Goal: Find specific page/section: Find specific page/section

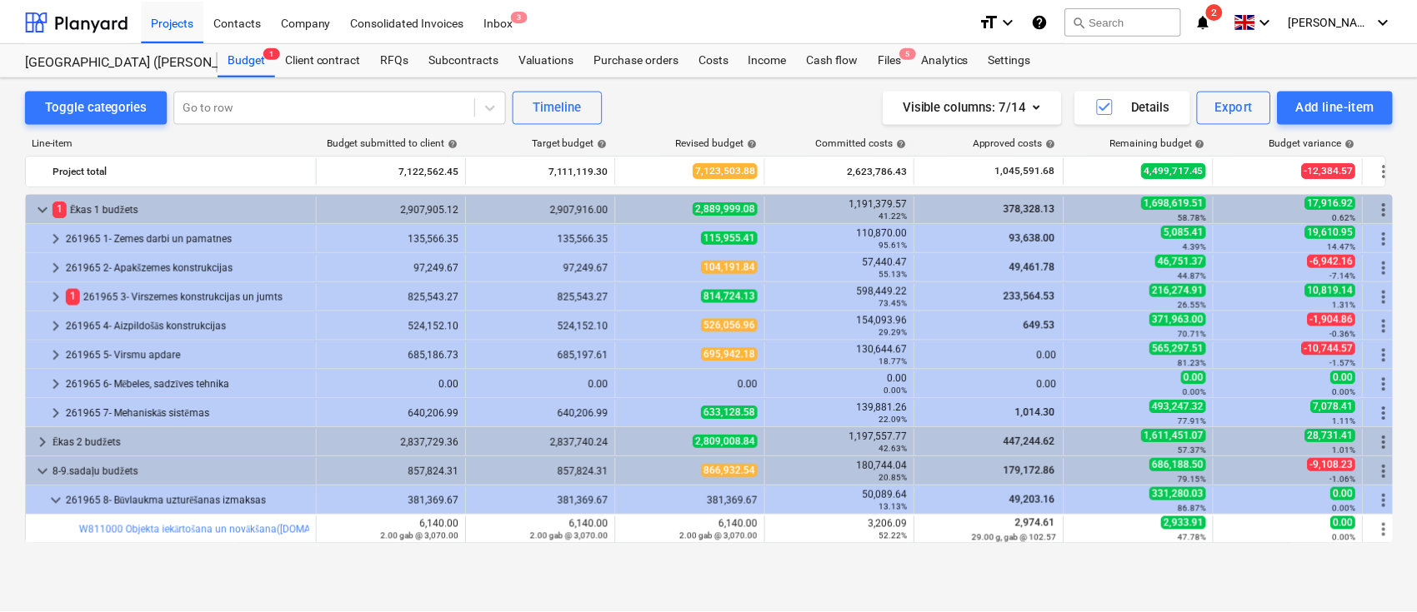
scroll to position [519, 0]
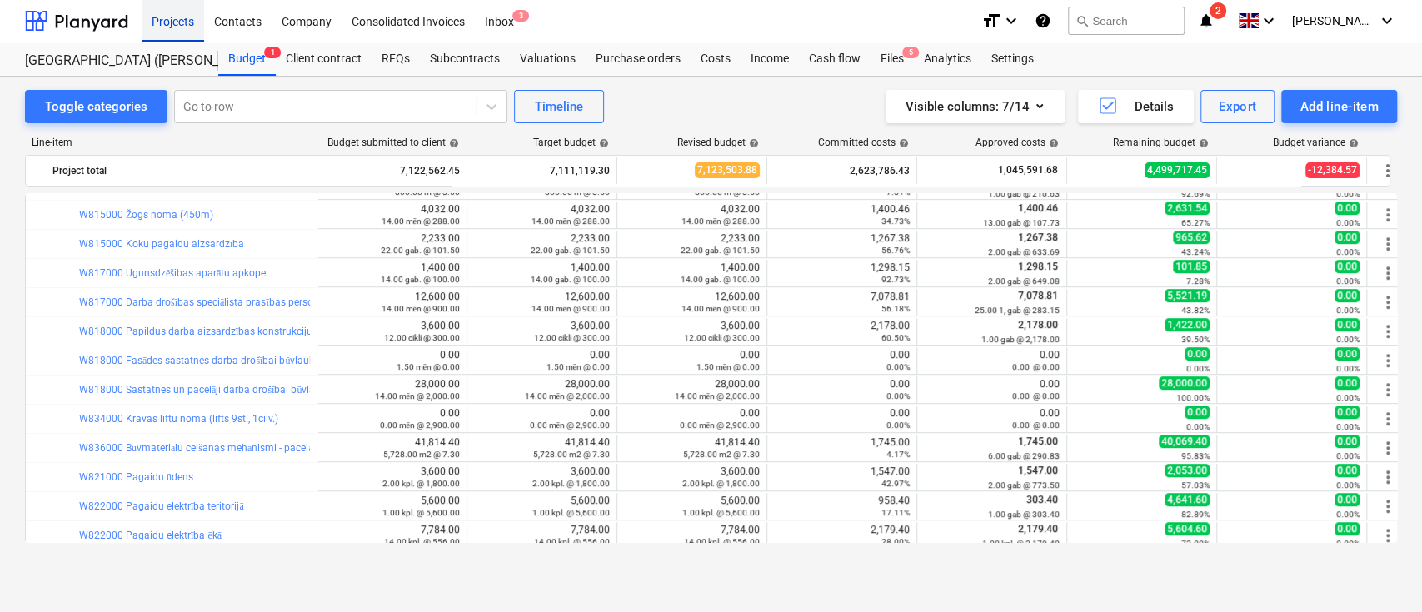
click at [171, 9] on div "Projects" at bounding box center [173, 20] width 62 height 42
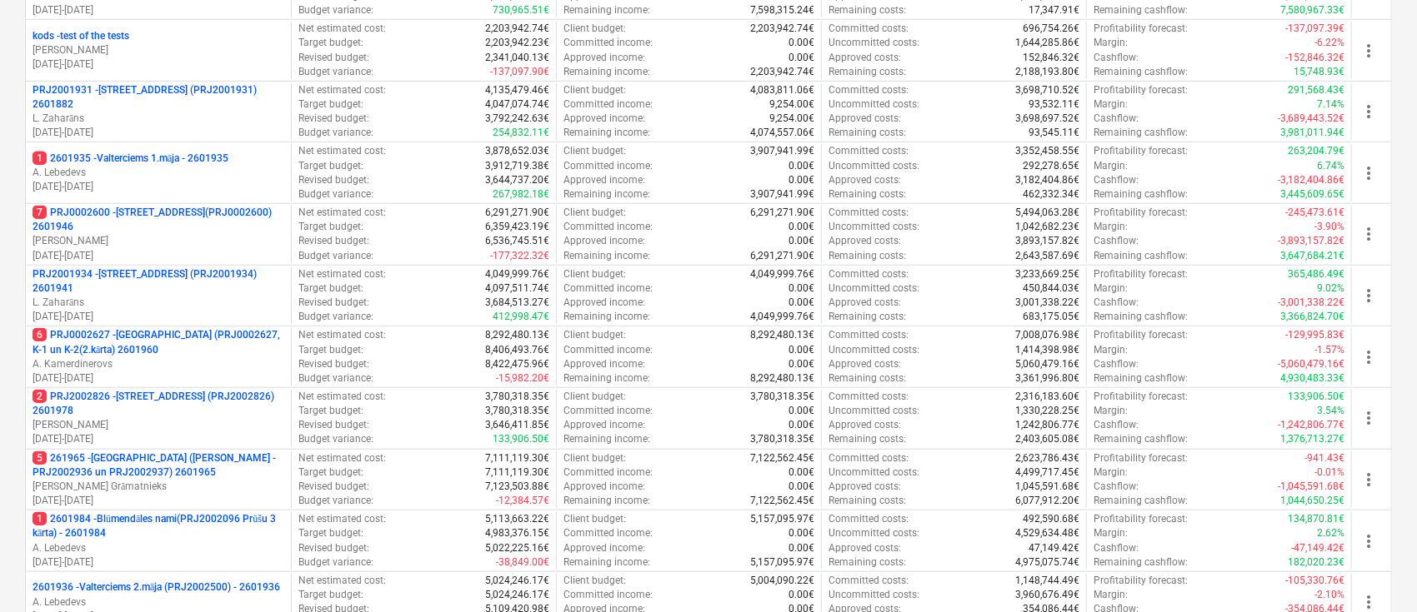
scroll to position [584, 0]
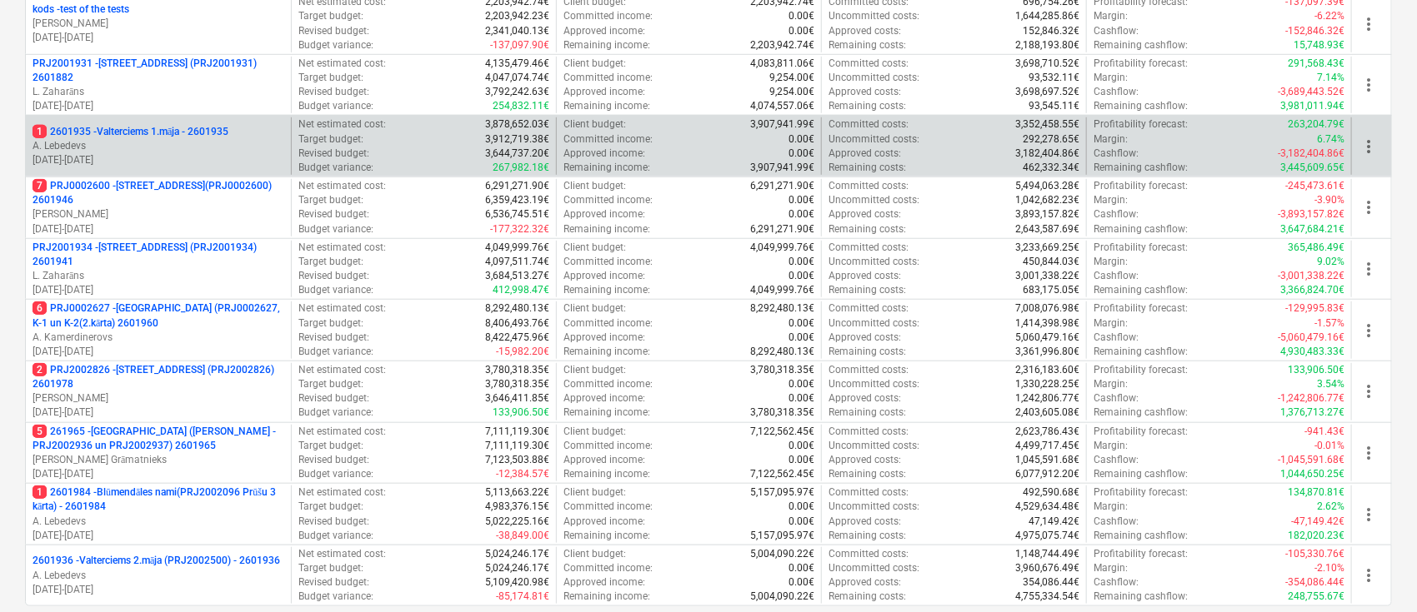
click at [175, 125] on p "1 2601935 - Valterciems 1.māja - 2601935" at bounding box center [130, 132] width 196 height 14
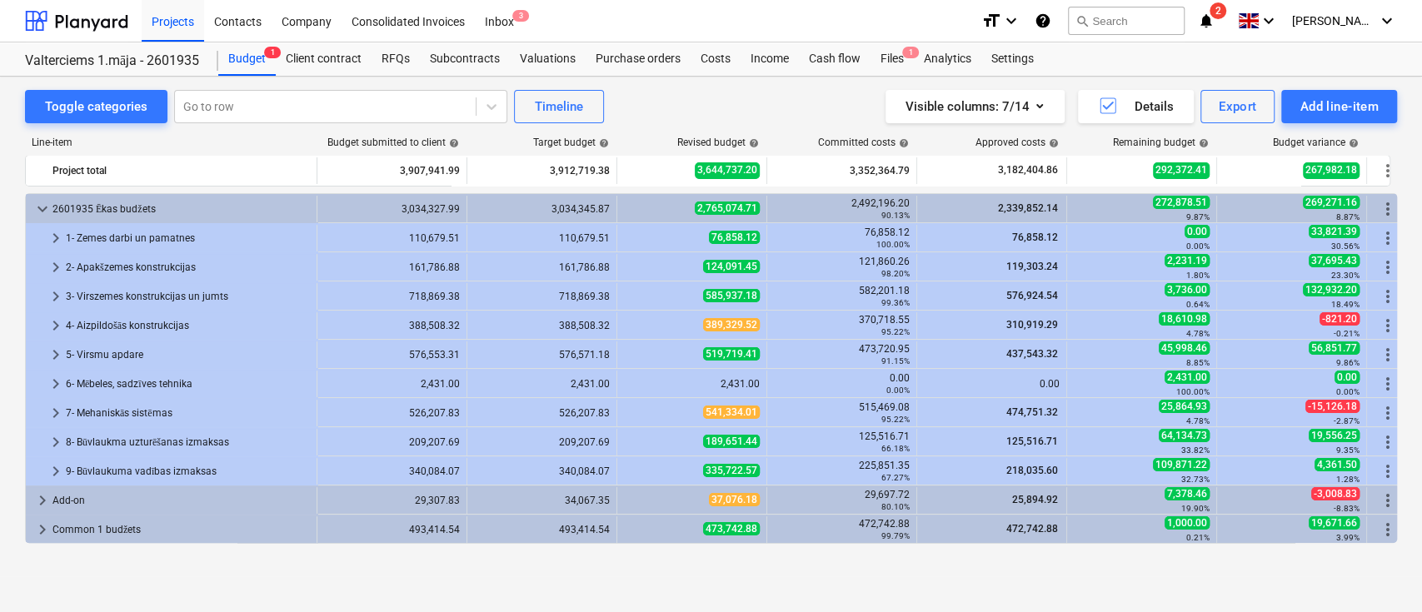
scroll to position [28, 0]
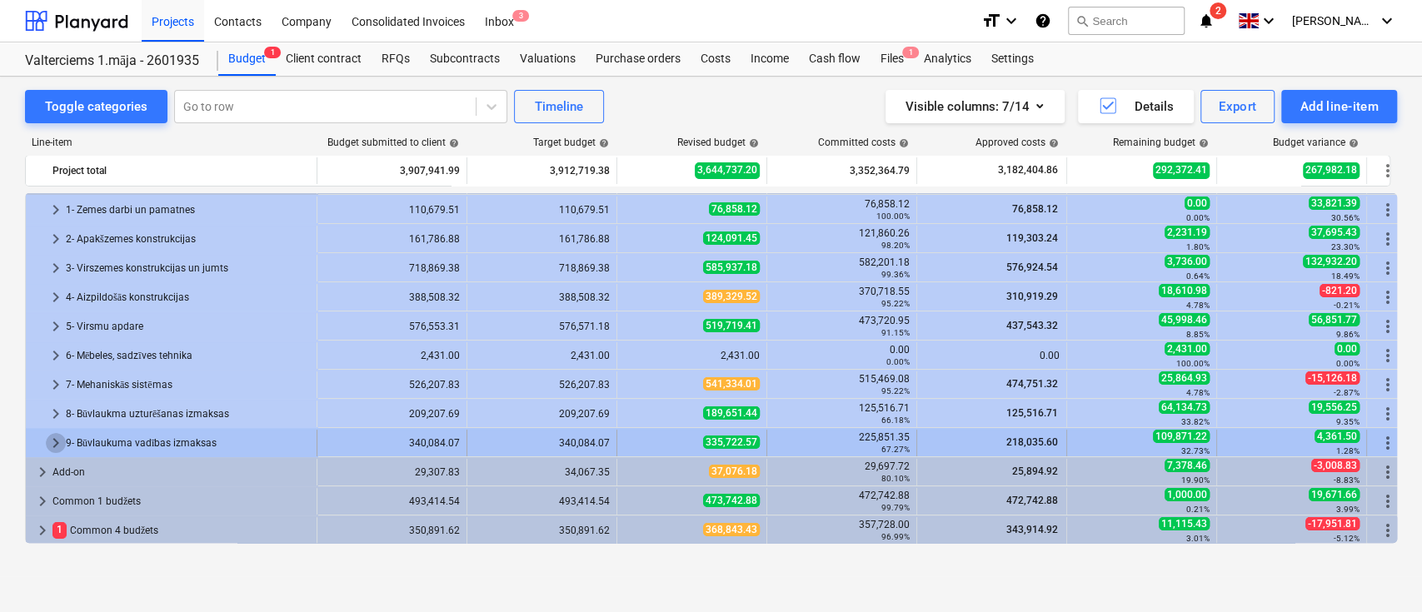
click at [52, 435] on span "keyboard_arrow_right" at bounding box center [56, 443] width 20 height 20
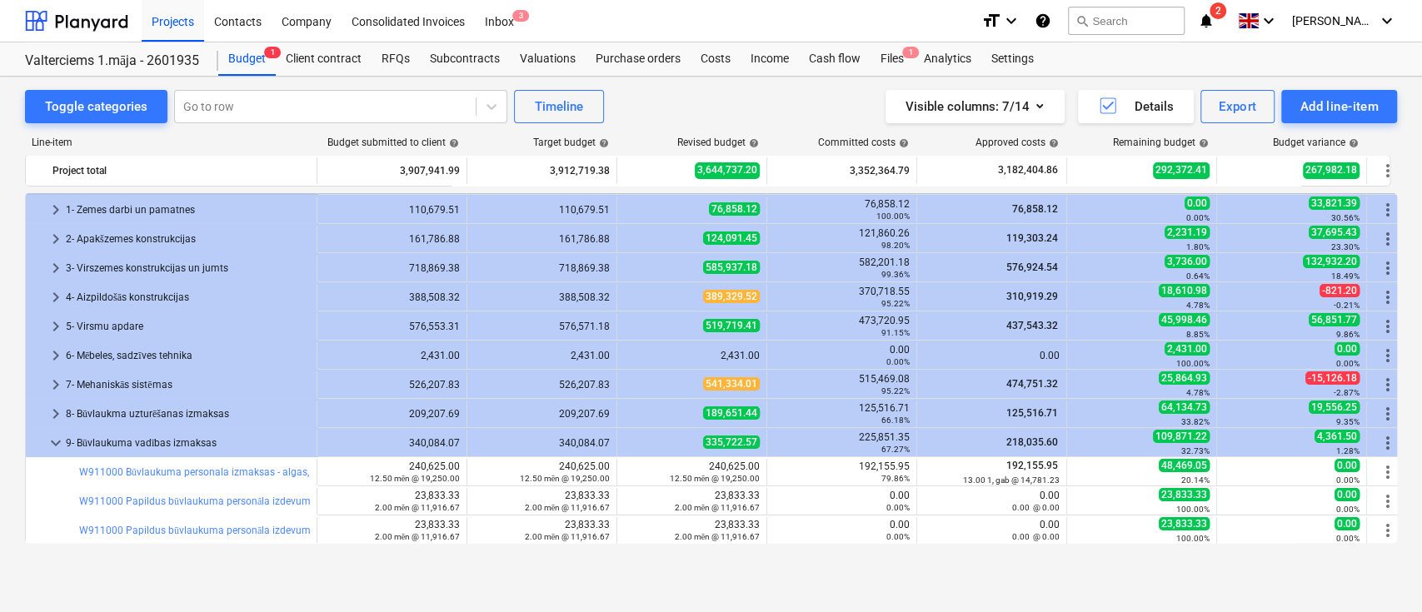
scroll to position [117, 0]
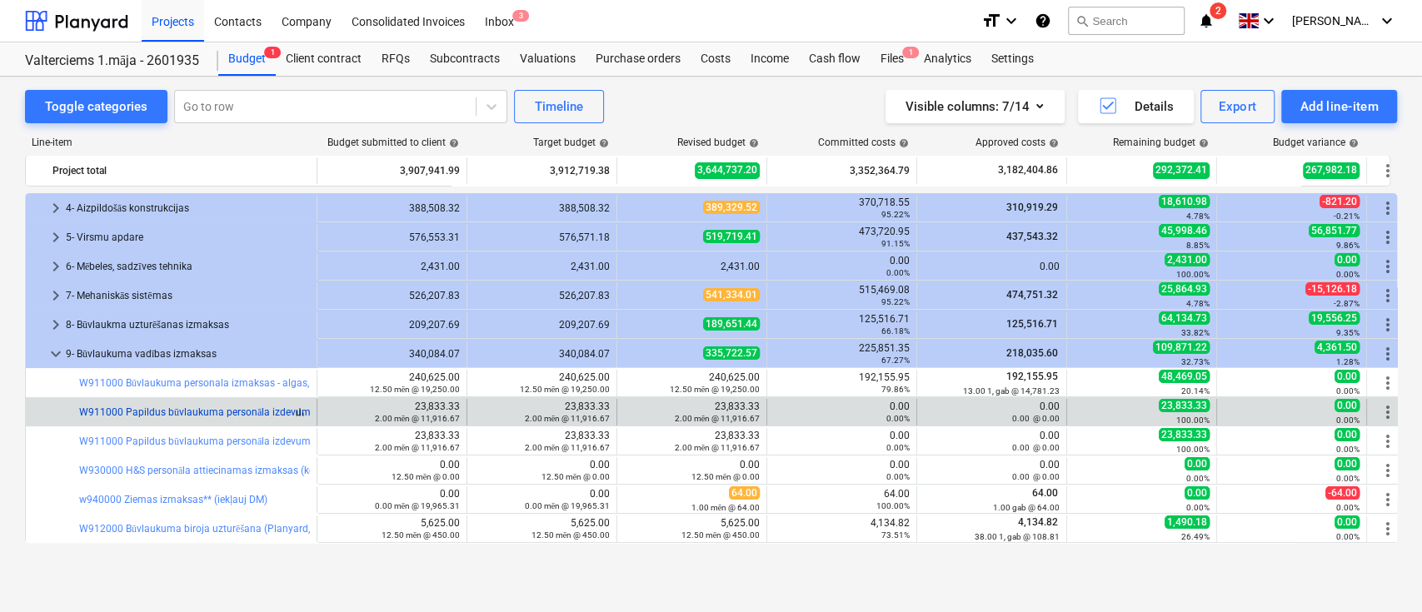
click at [187, 414] on link "W911000 Papildus būvlaukuma personāla izdevumi uz nodošanu ekspluatācijā. Būvla…" at bounding box center [540, 413] width 922 height 12
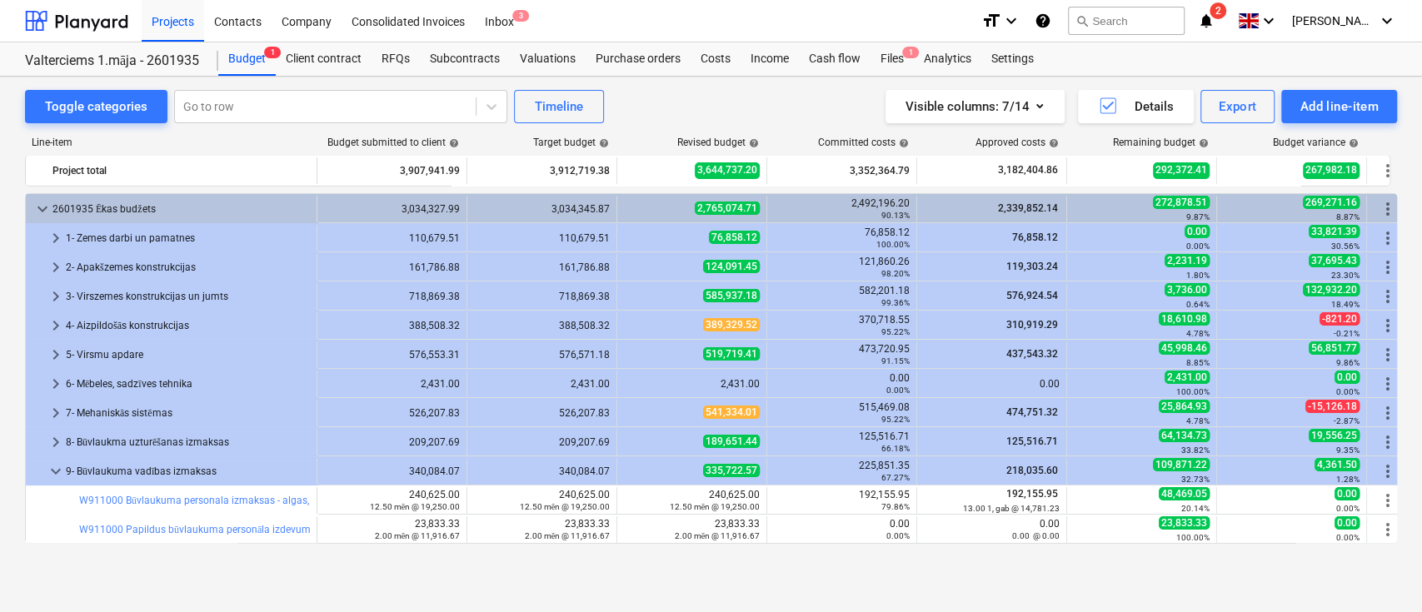
scroll to position [117, 0]
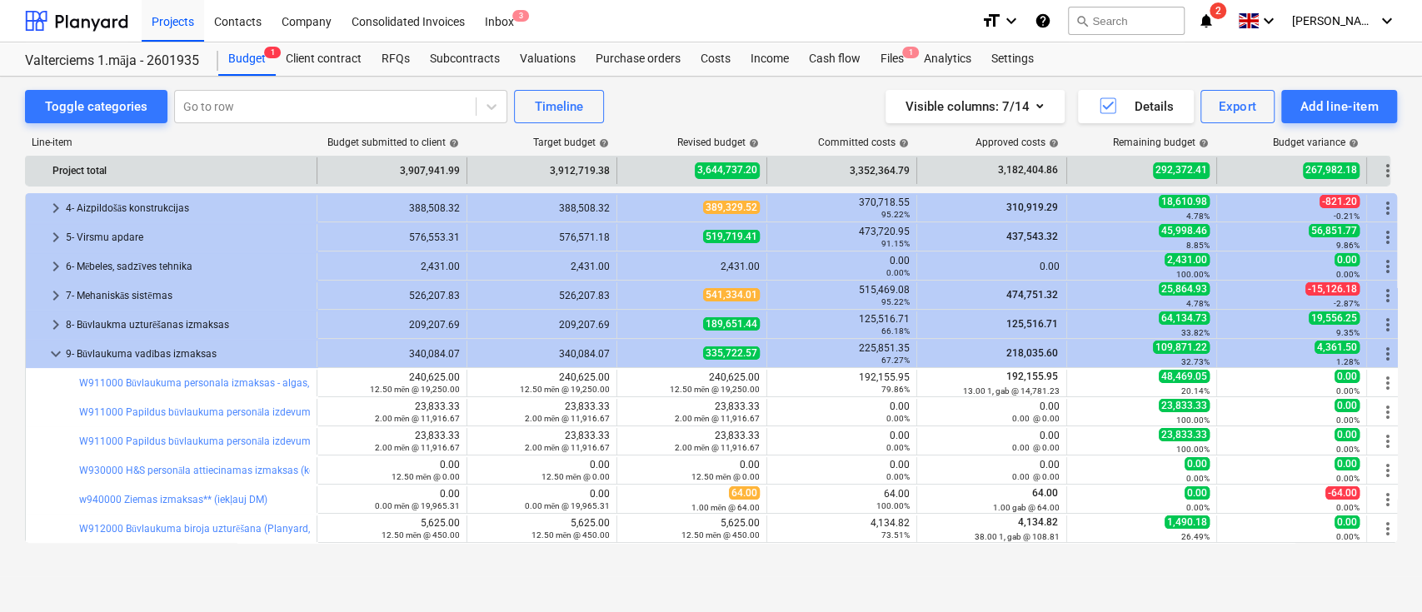
click at [729, 167] on span "3,644,737.20" at bounding box center [727, 170] width 65 height 16
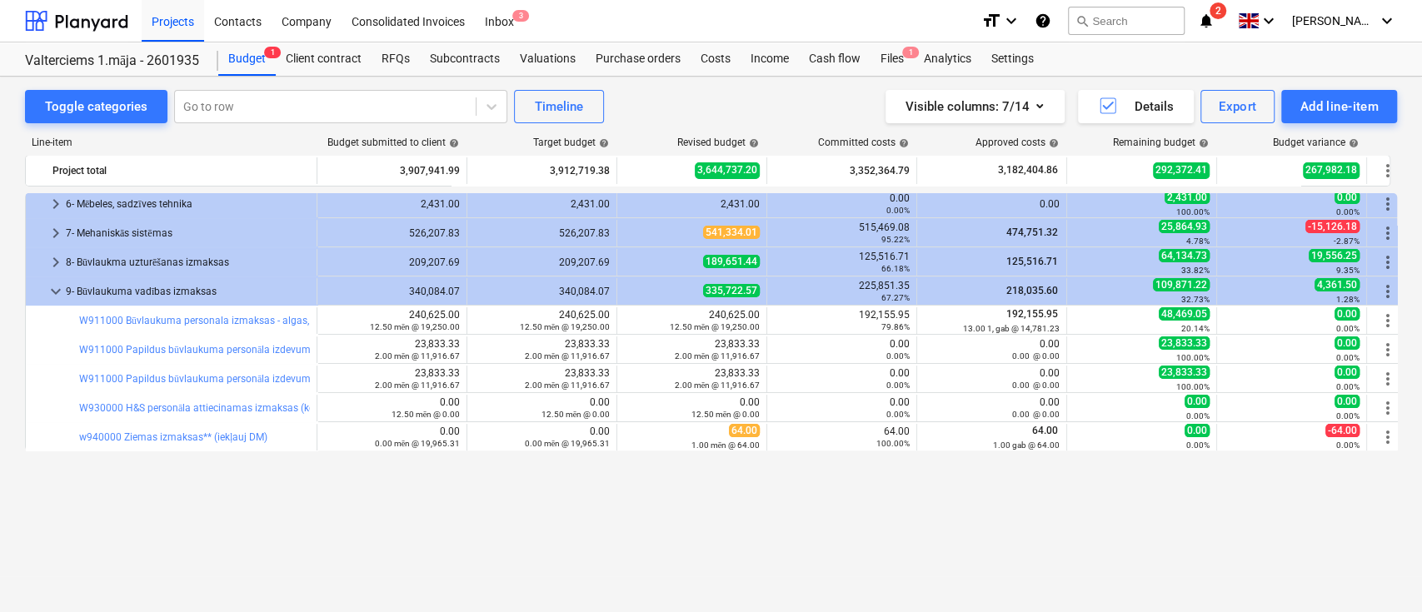
scroll to position [51, 0]
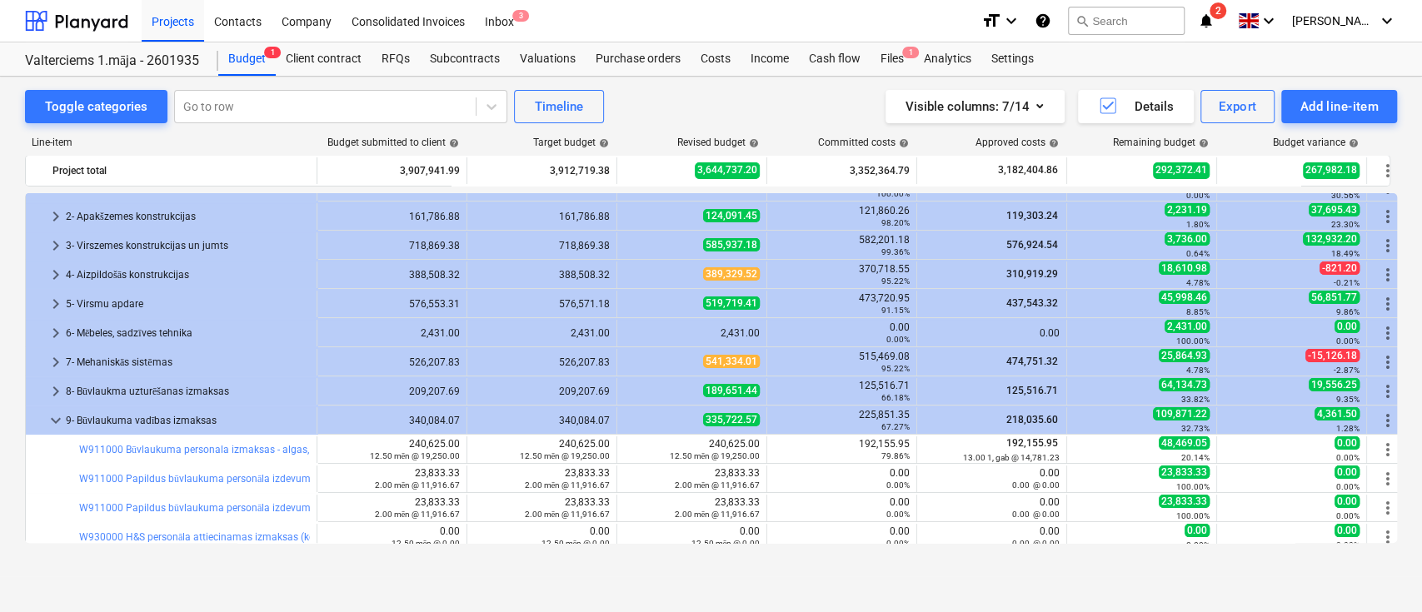
click at [777, 17] on div "Projects Contacts Company Consolidated Invoices Inbox 3" at bounding box center [555, 21] width 827 height 42
